Goal: Entertainment & Leisure: Consume media (video, audio)

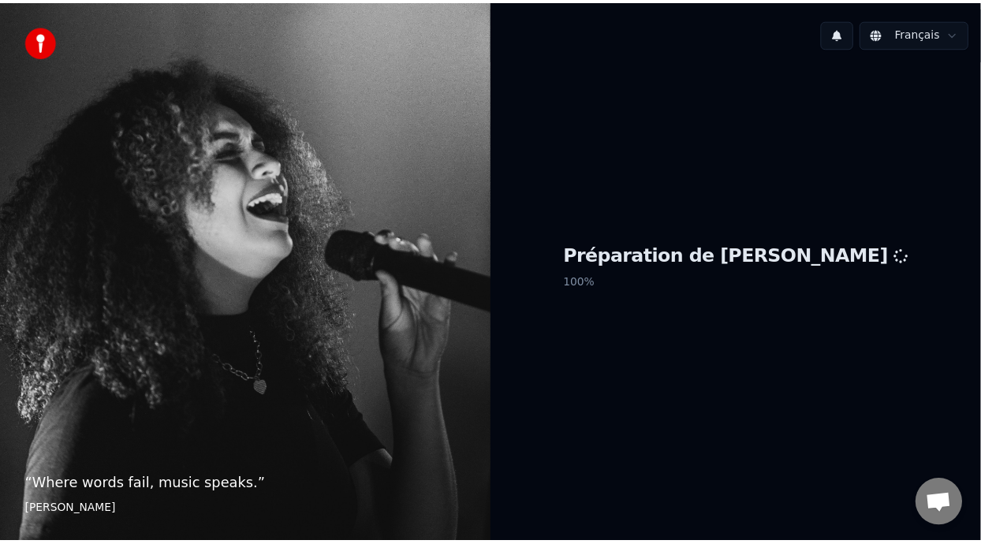
scroll to position [5, 0]
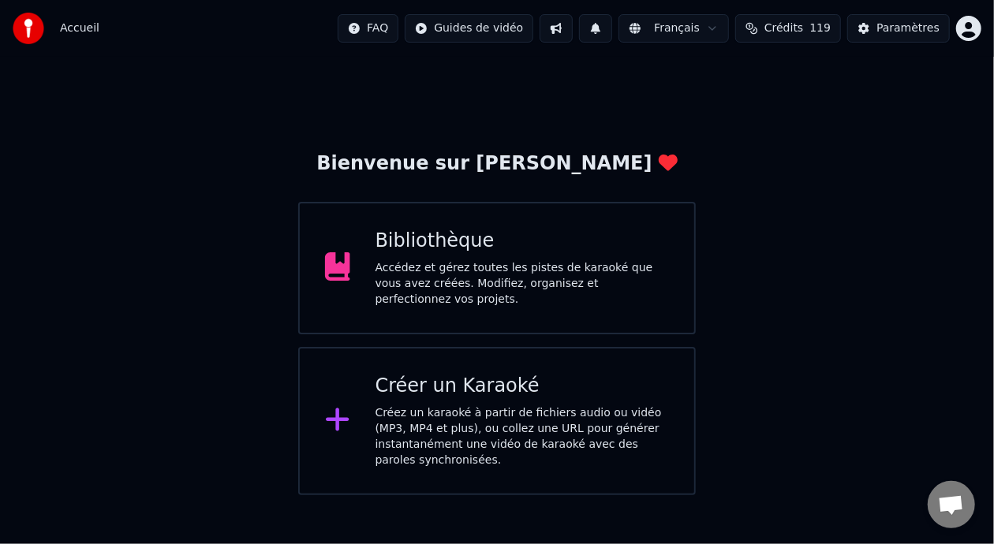
click at [517, 274] on div "Accédez et gérez toutes les pistes de karaoké que vous avez créées. Modifiez, o…" at bounding box center [522, 283] width 294 height 47
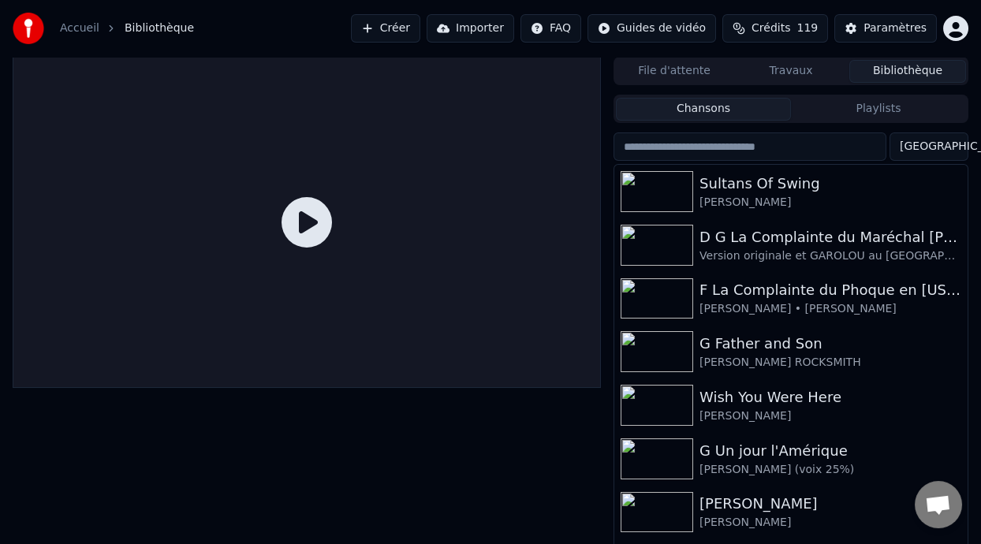
click at [883, 106] on button "Playlists" at bounding box center [878, 109] width 175 height 23
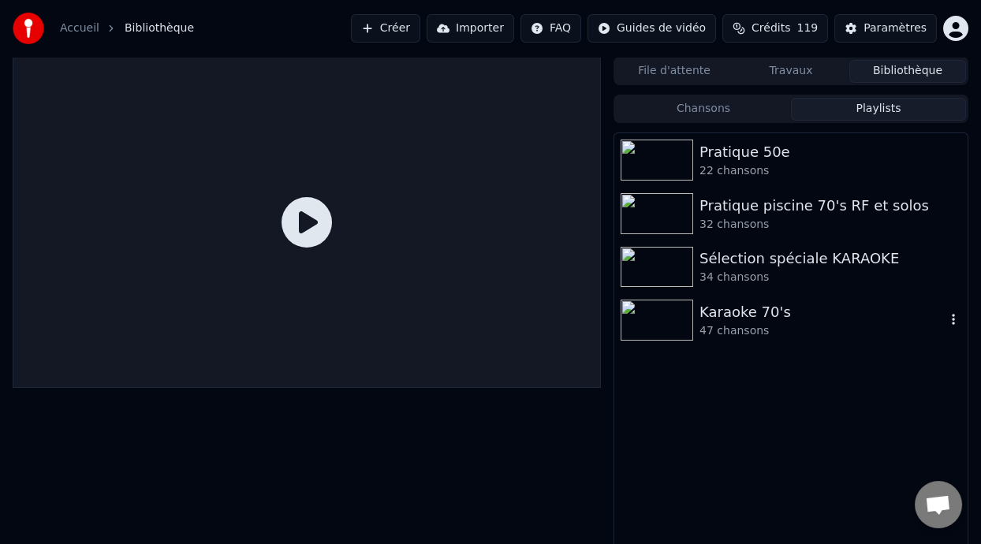
click at [760, 319] on div "Karaoke 70's" at bounding box center [823, 312] width 246 height 22
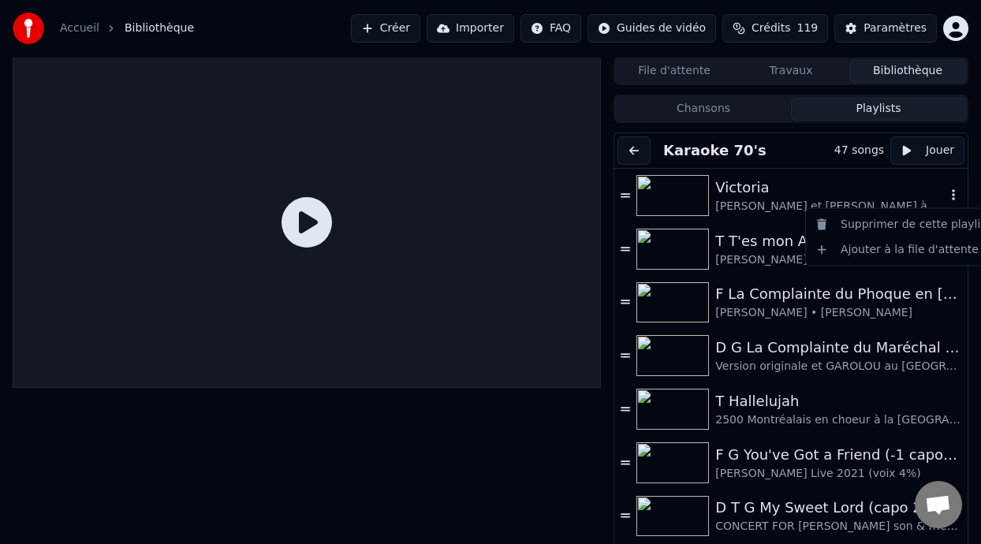
click at [952, 195] on icon "button" at bounding box center [953, 194] width 3 height 11
click at [946, 193] on icon "button" at bounding box center [954, 194] width 16 height 13
click at [902, 249] on div "Ajouter à la file d'attente" at bounding box center [903, 249] width 188 height 25
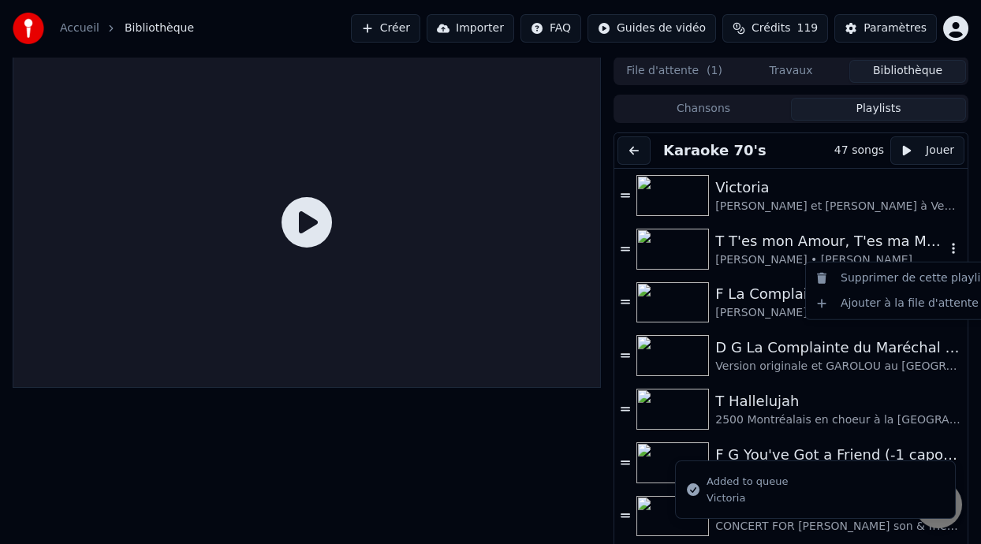
click at [946, 245] on icon "button" at bounding box center [954, 248] width 16 height 13
click at [898, 306] on div "Ajouter à la file d'attente" at bounding box center [903, 303] width 188 height 25
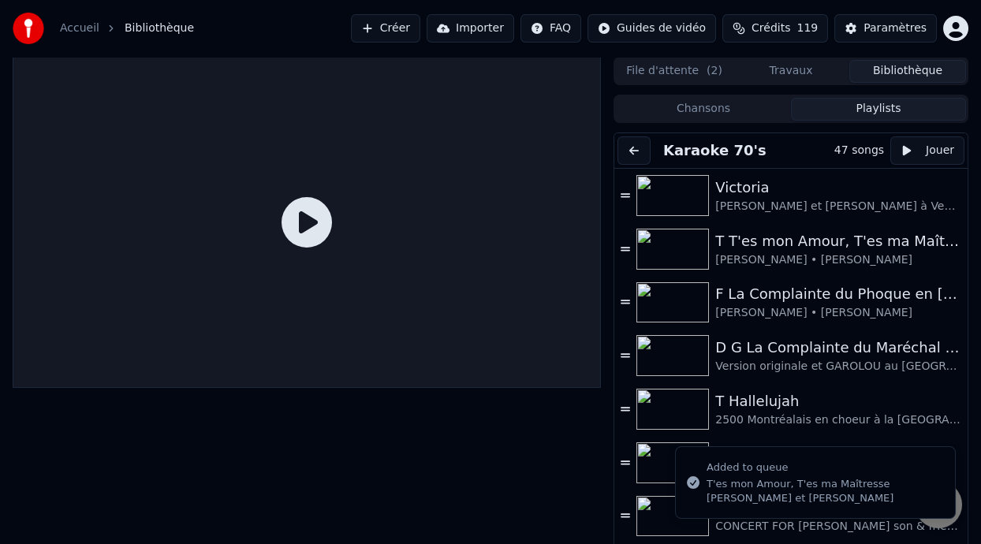
click at [700, 73] on button "File d'attente ( 2 )" at bounding box center [674, 71] width 117 height 23
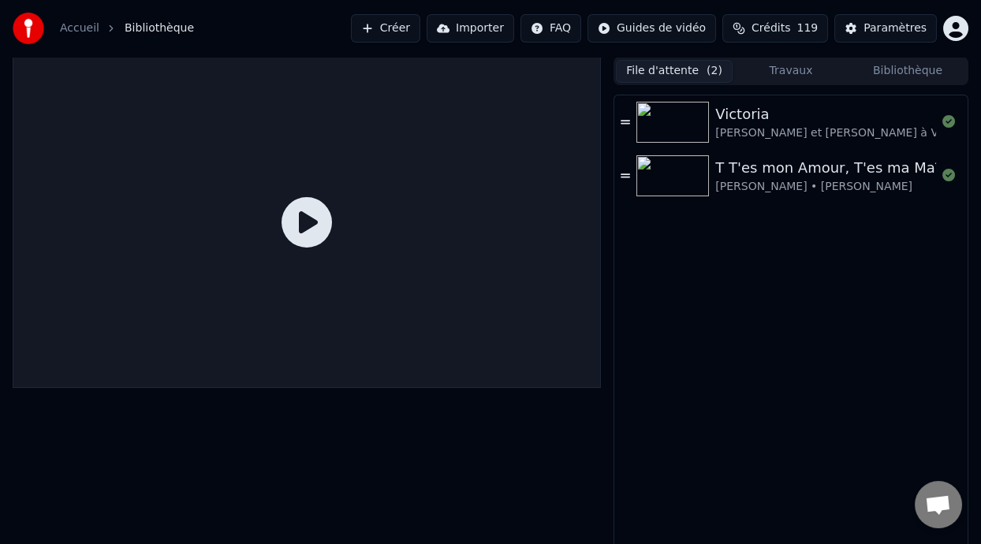
click at [786, 67] on button "Travaux" at bounding box center [791, 71] width 117 height 23
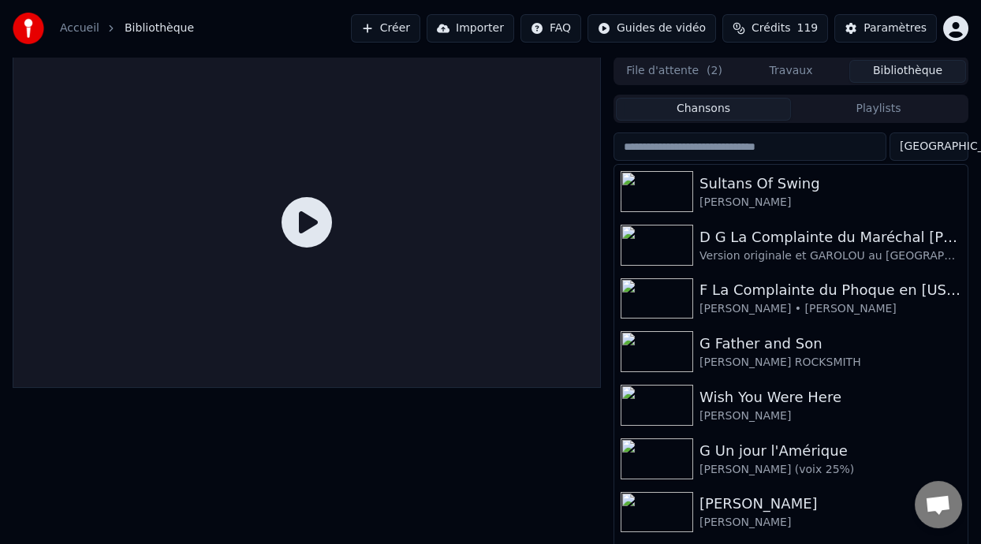
click at [871, 68] on button "Bibliothèque" at bounding box center [907, 71] width 117 height 23
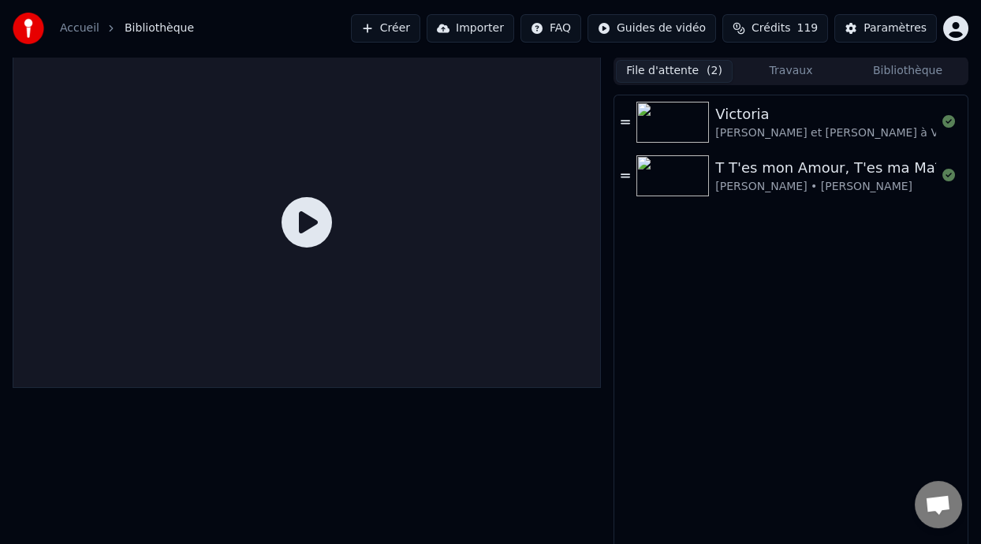
click at [679, 65] on button "File d'attente ( 2 )" at bounding box center [674, 71] width 117 height 23
click at [949, 118] on icon at bounding box center [948, 121] width 13 height 13
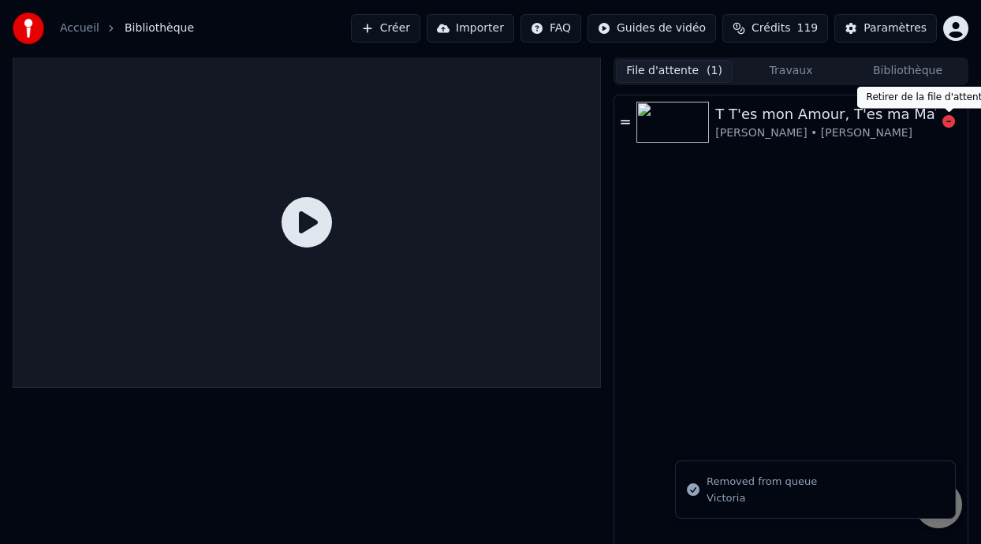
click at [946, 119] on icon at bounding box center [948, 121] width 13 height 13
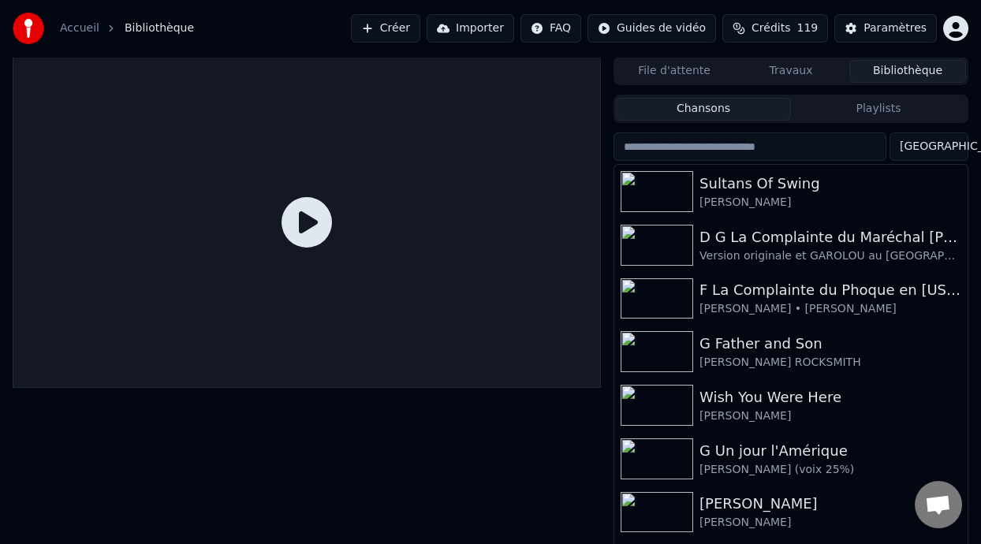
click at [907, 72] on button "Bibliothèque" at bounding box center [907, 71] width 117 height 23
click at [890, 104] on button "Playlists" at bounding box center [878, 109] width 175 height 23
